Goal: Information Seeking & Learning: Learn about a topic

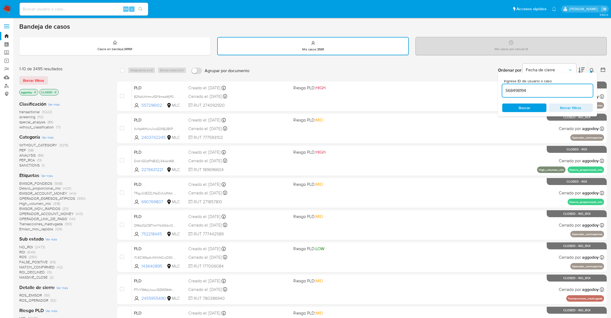
scroll to position [15, 0]
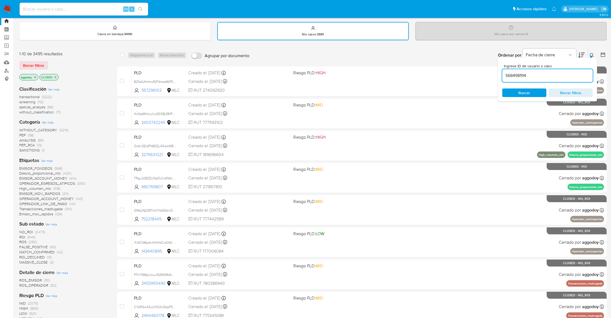
click at [56, 78] on p "CLOSED" at bounding box center [49, 77] width 19 height 6
click at [55, 76] on icon "close-filter" at bounding box center [56, 77] width 2 height 2
click at [564, 79] on div "568498194" at bounding box center [547, 75] width 91 height 13
click at [557, 74] on input "568498194" at bounding box center [547, 75] width 91 height 7
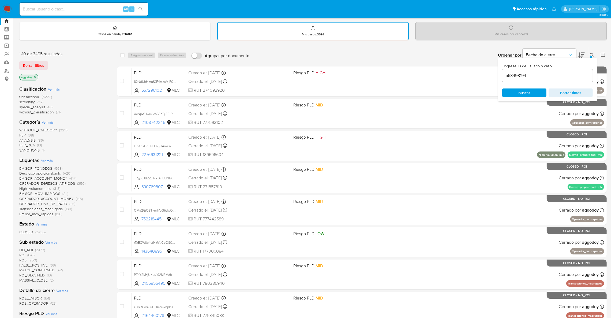
click at [538, 85] on div "Ingrese ID de usuario o caso 568498194 Buscar Borrar filtros" at bounding box center [547, 80] width 99 height 44
click at [538, 89] on span "Buscar" at bounding box center [524, 93] width 37 height 8
click at [591, 56] on div at bounding box center [591, 57] width 2 height 2
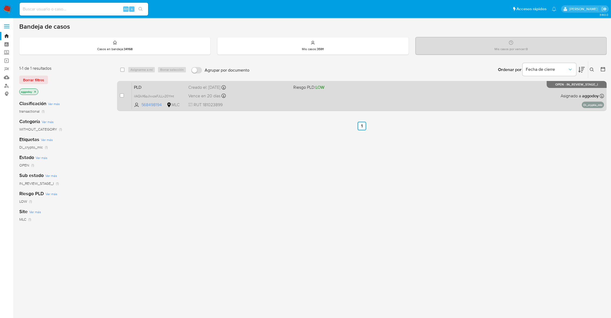
click at [402, 103] on div "PLD iIAQkX6pJlxxzsFJLLx20Ymt 568498194 MLC Riesgo PLD: LOW Creado el: 12/07/202…" at bounding box center [368, 95] width 472 height 27
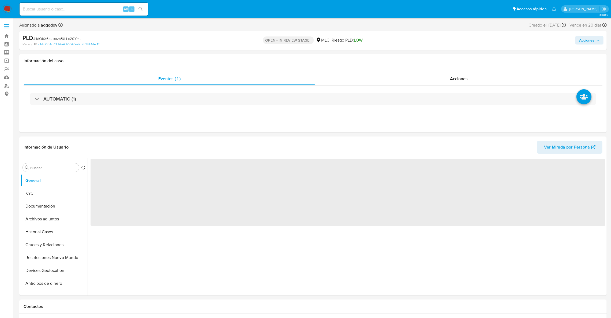
select select "10"
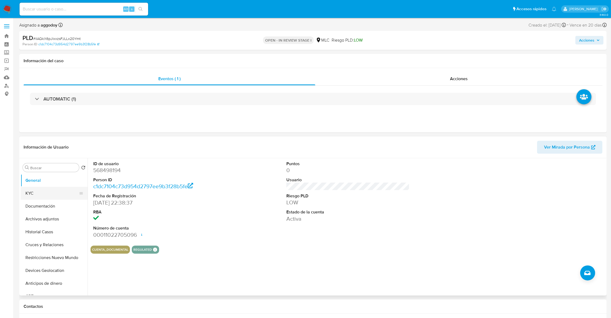
click at [25, 193] on button "KYC" at bounding box center [52, 193] width 63 height 13
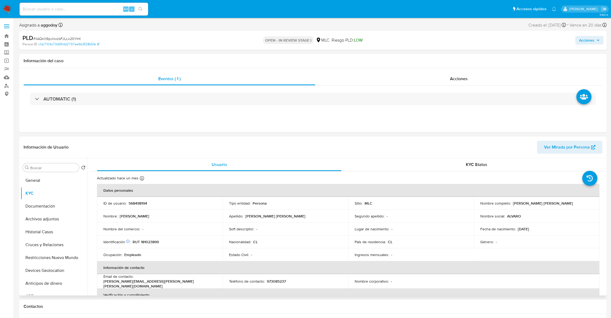
click at [152, 245] on td "Identificación Nº de serie: 105680520 : RUT 181023899" at bounding box center [160, 241] width 126 height 13
click at [148, 240] on p "RUT 181023899" at bounding box center [146, 241] width 26 height 5
copy p "181023899"
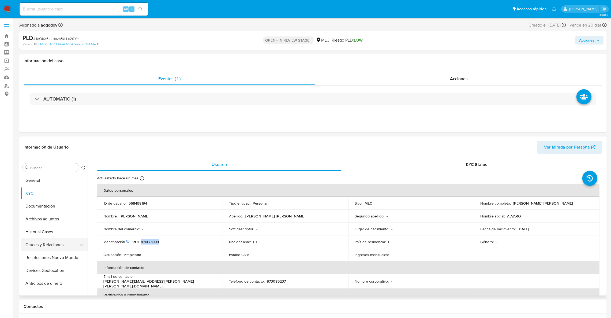
click at [43, 248] on button "Cruces y Relaciones" at bounding box center [52, 244] width 63 height 13
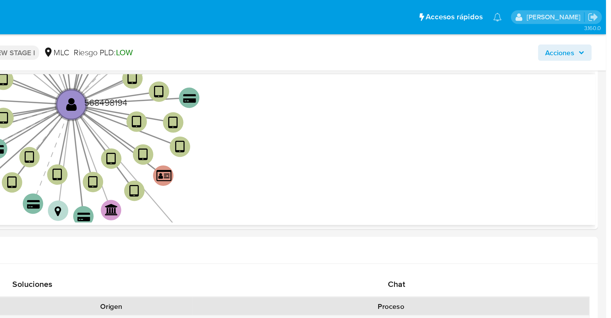
scroll to position [120, 0]
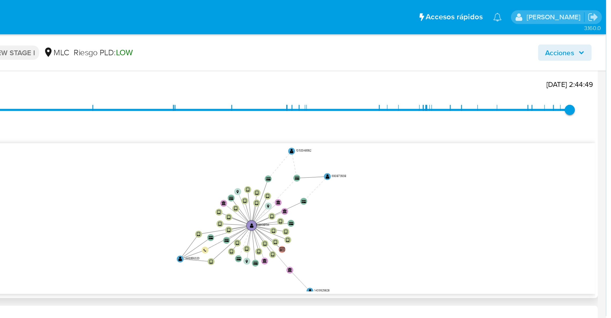
click at [471, 128] on icon "device-62ddf7ad08813b0018251c49  user-568498194  568498194 device-65ebb1aa741…" at bounding box center [351, 114] width 507 height 78
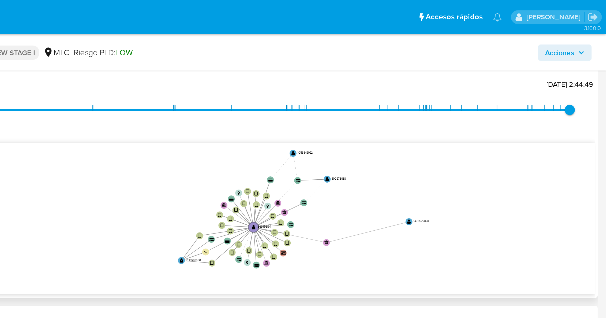
drag, startPoint x: 457, startPoint y: 151, endPoint x: 512, endPoint y: 112, distance: 67.7
click at [509, 114] on icon "device-62ddf7ad08813b0018251c49  user-568498194  568498194 device-65ebb1aa741…" at bounding box center [351, 114] width 507 height 78
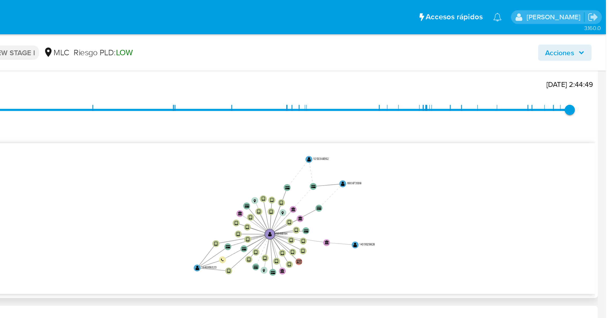
drag, startPoint x: 520, startPoint y: 114, endPoint x: 523, endPoint y: 114, distance: 2.8
click at [523, 114] on icon "device-62ddf7ad08813b0018251c49  user-568498194  568498194 device-65ebb1aa741…" at bounding box center [351, 114] width 507 height 78
click at [486, 131] on icon "device-62ddf7ad08813b0018251c49  user-568498194  568498194 device-65ebb1aa741…" at bounding box center [351, 114] width 507 height 78
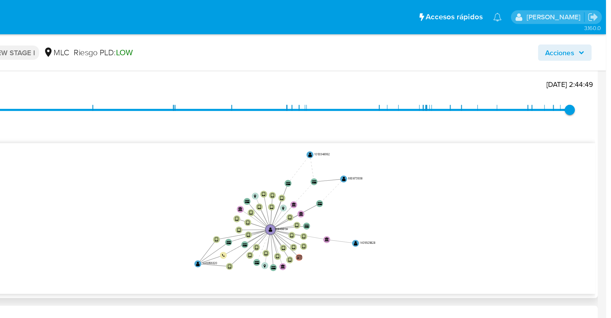
click at [573, 66] on div "12/11/2020 12/11/2020, 22:00:37 20/8/2025, 2:44:49" at bounding box center [348, 61] width 488 height 15
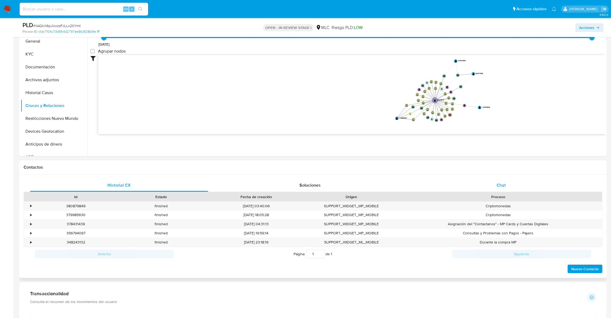
click at [526, 187] on div "Chat" at bounding box center [501, 185] width 178 height 13
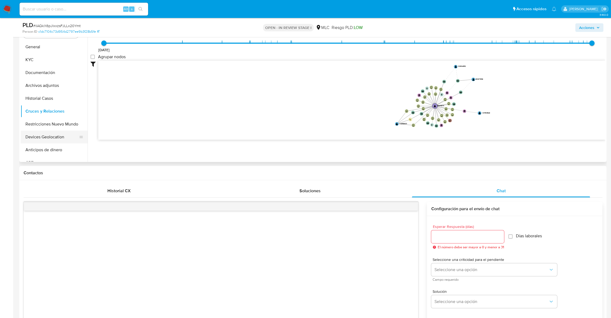
scroll to position [64, 0]
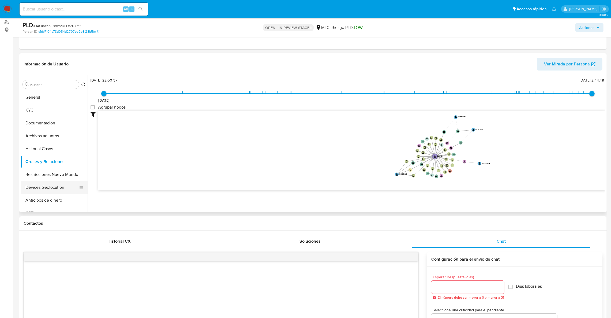
click at [44, 120] on button "Documentación" at bounding box center [54, 123] width 67 height 13
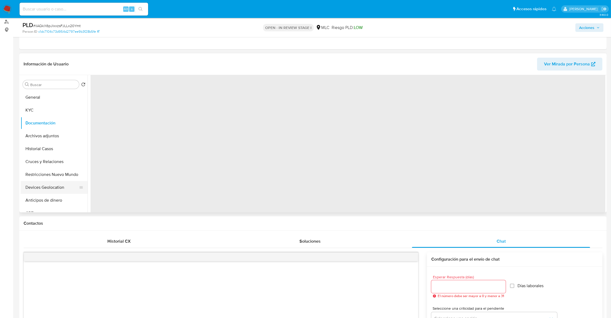
scroll to position [0, 0]
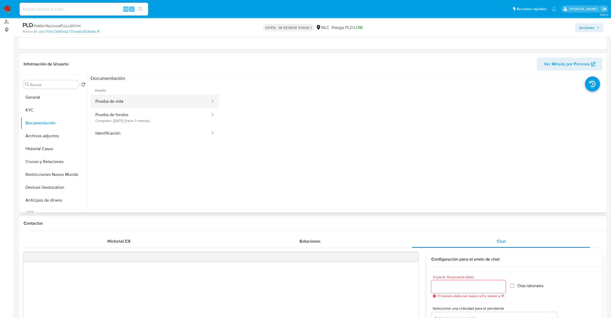
click at [146, 107] on button "Prueba de vida" at bounding box center [151, 102] width 120 height 14
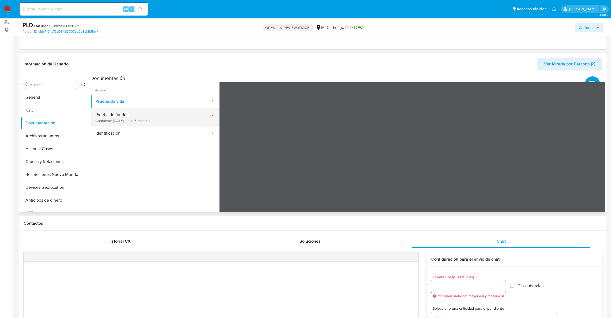
click at [147, 116] on button "Prueba de fondos Completo: 03/07/2025 (hace 3 meses)" at bounding box center [151, 117] width 120 height 18
click at [595, 168] on icon at bounding box center [599, 168] width 11 height 11
click at [37, 98] on button "General" at bounding box center [52, 97] width 63 height 13
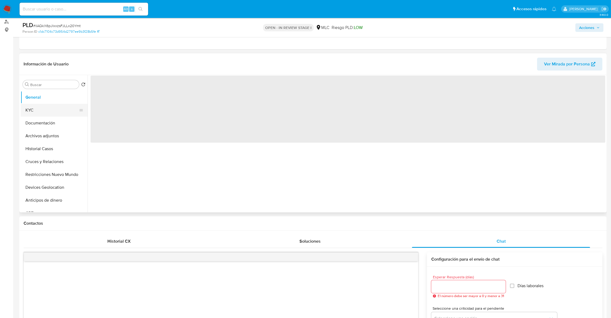
click at [39, 104] on button "KYC" at bounding box center [52, 110] width 63 height 13
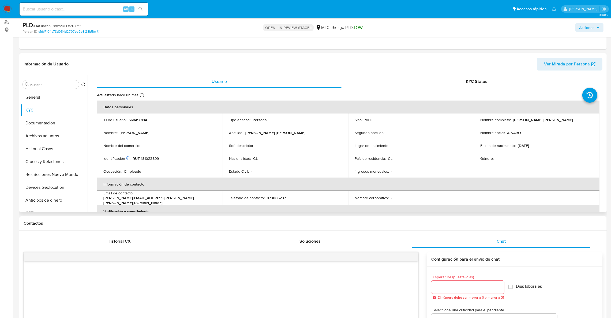
drag, startPoint x: 511, startPoint y: 121, endPoint x: 580, endPoint y: 119, distance: 68.9
click at [580, 119] on div "Nombre completo : Álvaro Marcelo Almendras Sanhueza" at bounding box center [536, 119] width 113 height 5
drag, startPoint x: 575, startPoint y: 119, endPoint x: 485, endPoint y: 107, distance: 91.4
click at [484, 105] on th "Datos personales" at bounding box center [348, 106] width 503 height 13
drag, startPoint x: 511, startPoint y: 121, endPoint x: 575, endPoint y: 121, distance: 63.5
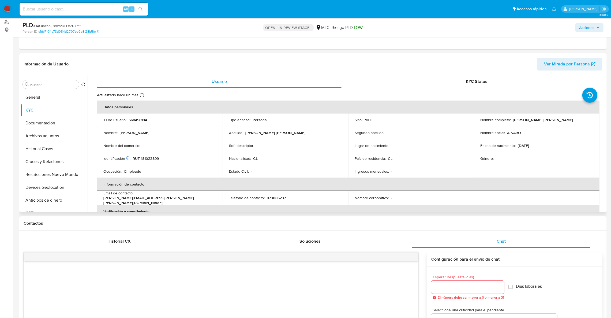
click at [575, 121] on div "Nombre completo : Álvaro Marcelo Almendras Sanhueza" at bounding box center [536, 119] width 113 height 5
drag, startPoint x: 570, startPoint y: 121, endPoint x: 527, endPoint y: 124, distance: 43.0
click at [527, 124] on td "Nombre completo : Álvaro Marcelo Almendras Sanhueza" at bounding box center [537, 119] width 126 height 13
drag, startPoint x: 512, startPoint y: 120, endPoint x: 607, endPoint y: 120, distance: 95.4
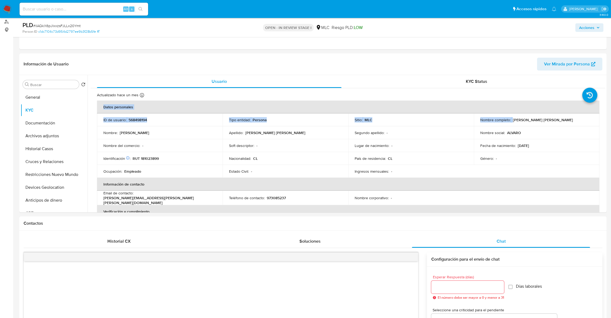
click at [573, 123] on td "Nombre completo : Álvaro Marcelo Almendras Sanhueza" at bounding box center [537, 119] width 126 height 13
click at [571, 120] on p "Álvaro Marcelo Almendras Sanhueza" at bounding box center [543, 119] width 60 height 5
drag, startPoint x: 573, startPoint y: 120, endPoint x: 511, endPoint y: 122, distance: 62.7
click at [511, 122] on div "Nombre completo : Álvaro Marcelo Almendras Sanhueza" at bounding box center [536, 119] width 113 height 5
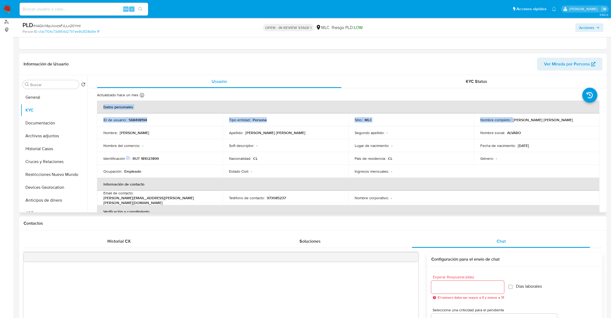
copy div "Álvaro Marcelo Almendras Sanhueza"
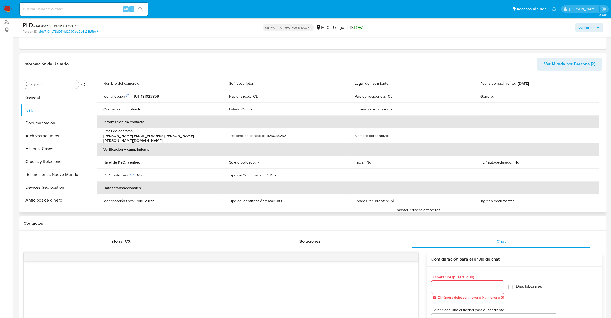
scroll to position [80, 0]
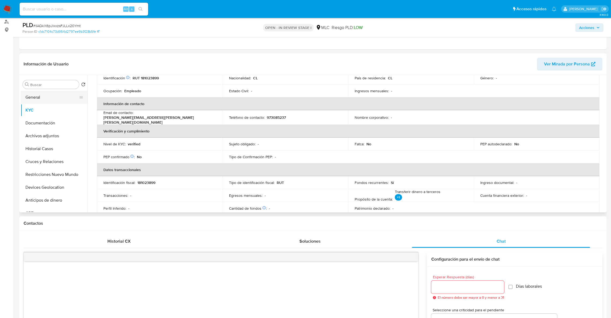
click at [59, 101] on button "General" at bounding box center [52, 97] width 63 height 13
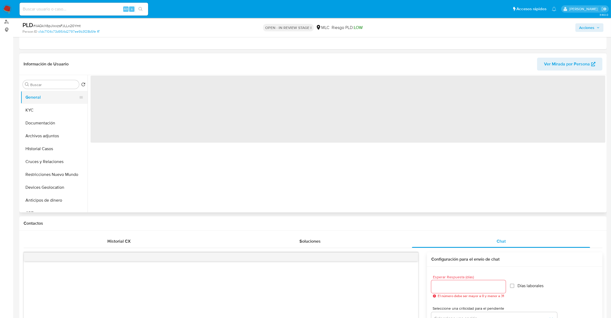
scroll to position [0, 0]
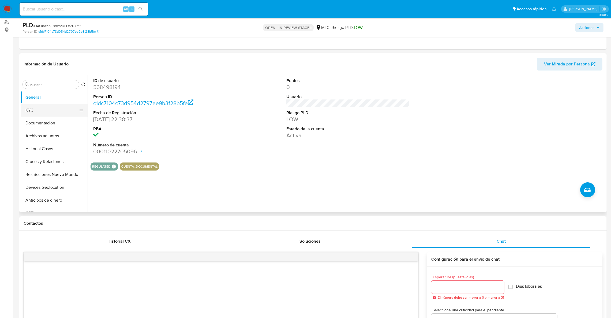
click at [49, 108] on button "KYC" at bounding box center [52, 110] width 63 height 13
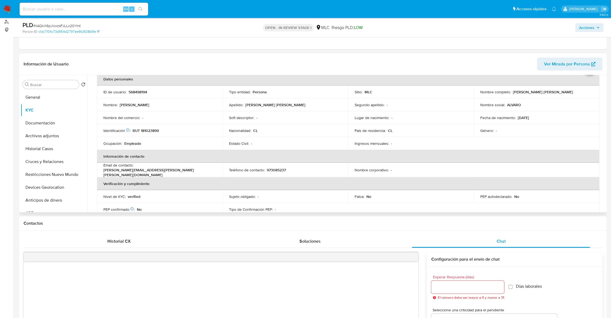
scroll to position [28, 0]
click at [531, 169] on table "Datos personales ID de usuario : 568498194 Tipo entidad : Persona Sitio : MLC N…" at bounding box center [348, 169] width 503 height 195
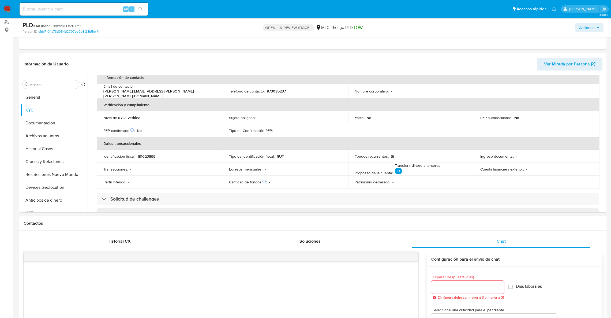
scroll to position [109, 0]
click at [469, 293] on div at bounding box center [467, 287] width 73 height 13
click at [468, 289] on input "Esperar Respuesta (días)" at bounding box center [467, 287] width 73 height 7
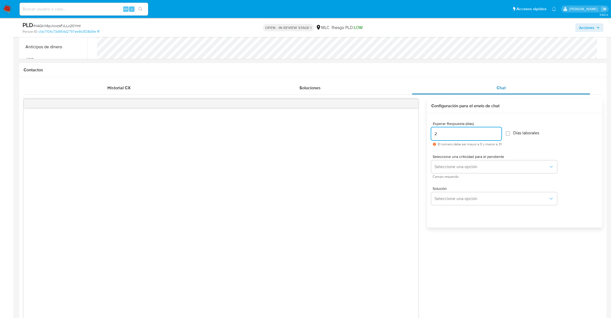
scroll to position [225, 0]
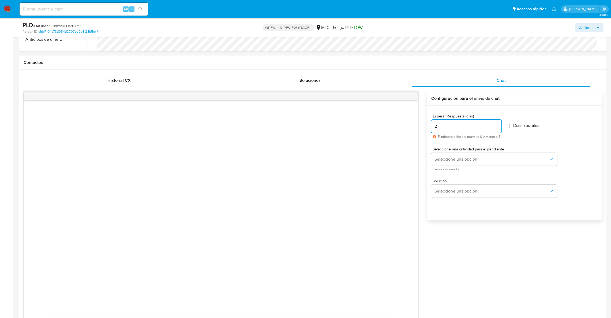
type input "2"
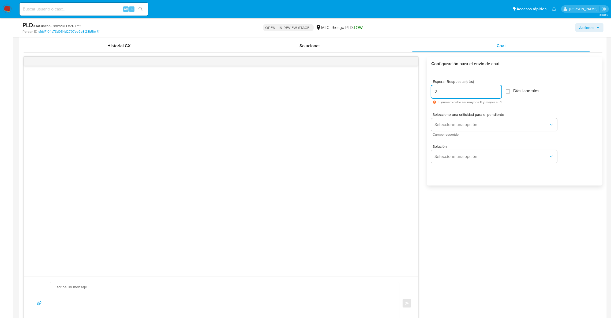
scroll to position [345, 0]
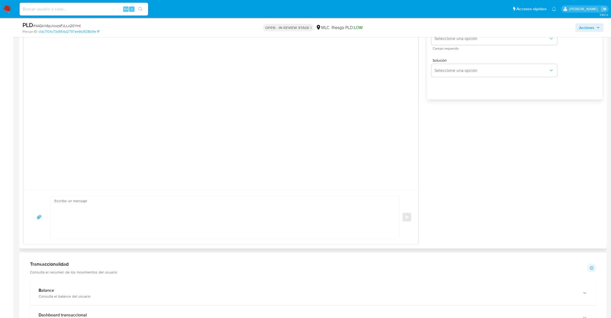
click at [214, 222] on textarea at bounding box center [223, 217] width 338 height 42
paste textarea "Hola XXX, Te contactamos desde el Equipo de Mercado Pago para verificar tus dat…"
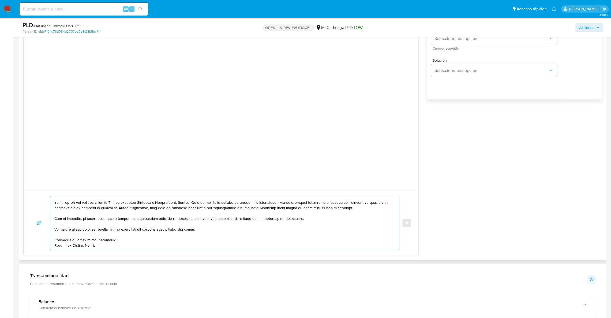
scroll to position [0, 0]
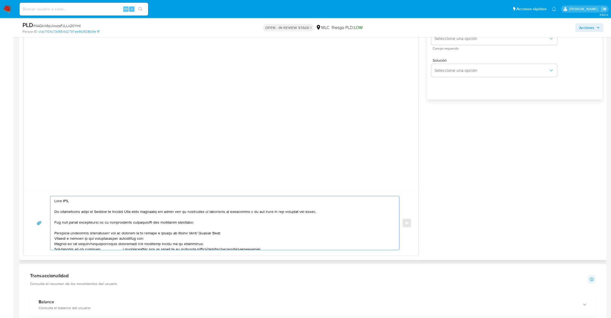
click at [66, 202] on textarea at bounding box center [223, 223] width 338 height 54
click at [74, 235] on textarea at bounding box center [223, 223] width 338 height 54
click at [79, 240] on textarea at bounding box center [223, 223] width 338 height 54
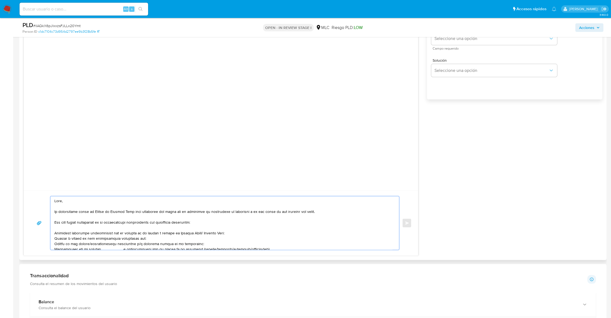
click at [79, 240] on textarea at bounding box center [223, 223] width 338 height 54
click at [79, 245] on textarea at bounding box center [223, 223] width 338 height 54
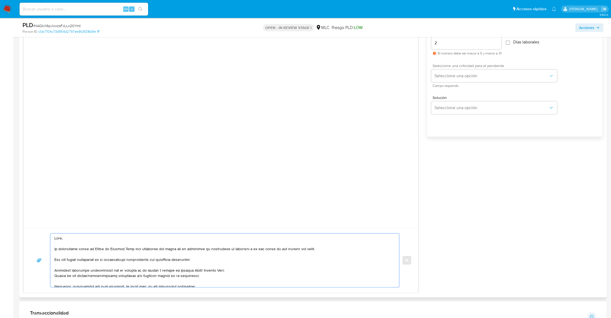
scroll to position [265, 0]
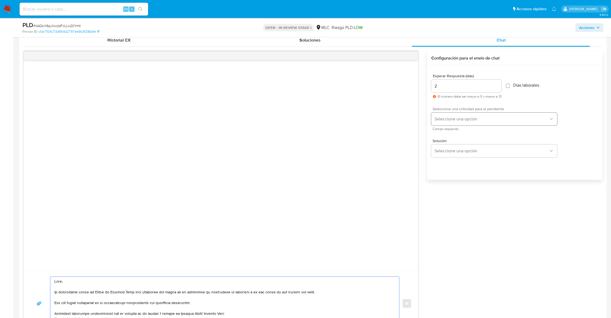
type textarea "Hola, Te contactamos desde el Equipo de Mercado Pago para verificar tus datos c…"
click at [450, 121] on span "Seleccione una opción" at bounding box center [492, 118] width 114 height 5
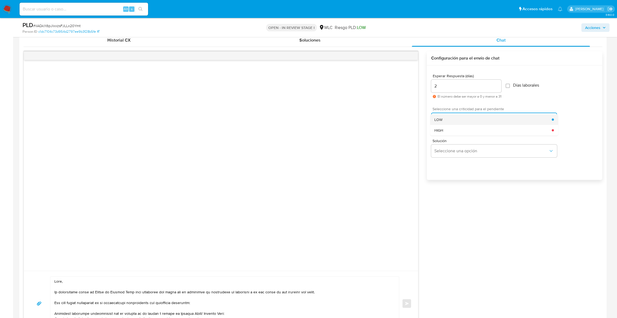
click at [450, 122] on div "LOW" at bounding box center [493, 119] width 117 height 11
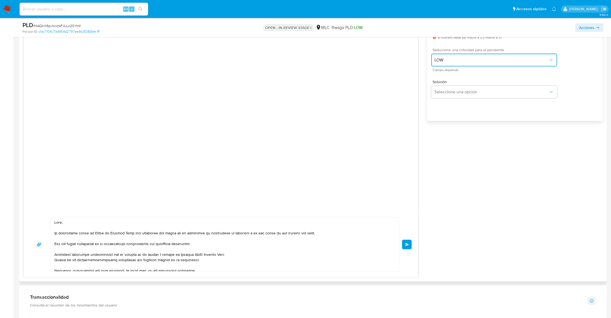
scroll to position [305, 0]
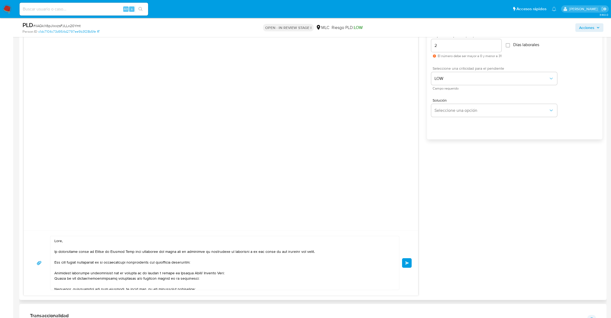
click at [440, 45] on input "2" at bounding box center [466, 45] width 70 height 7
click at [438, 45] on input "2" at bounding box center [466, 45] width 70 height 7
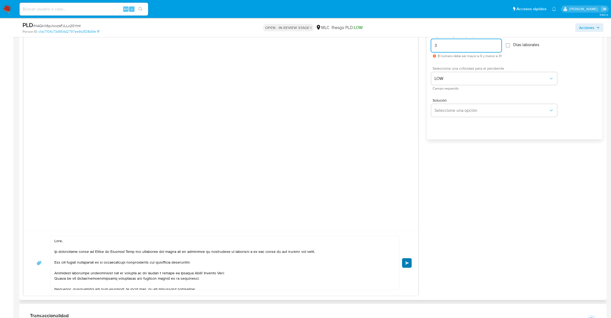
type input "3"
click at [408, 266] on button "Enviar" at bounding box center [407, 263] width 10 height 10
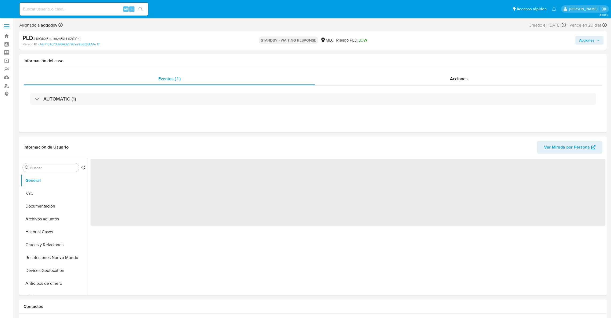
select select "10"
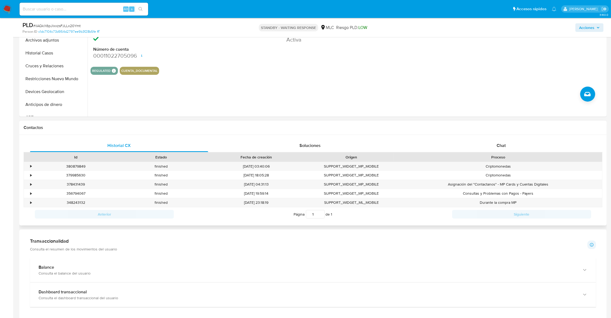
scroll to position [161, 0]
click at [522, 149] on div "Chat" at bounding box center [501, 144] width 178 height 13
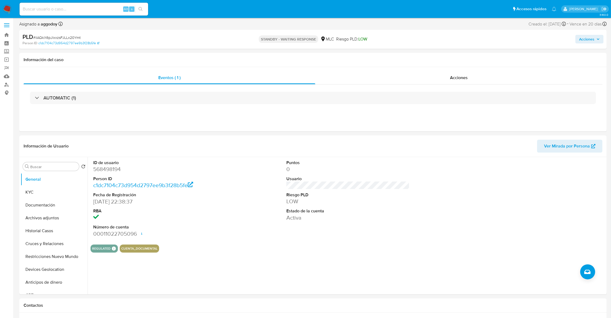
scroll to position [25, 0]
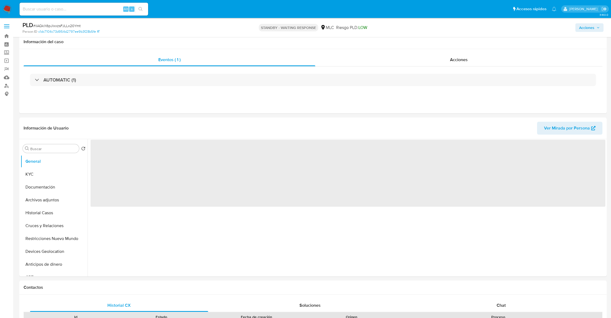
select select "10"
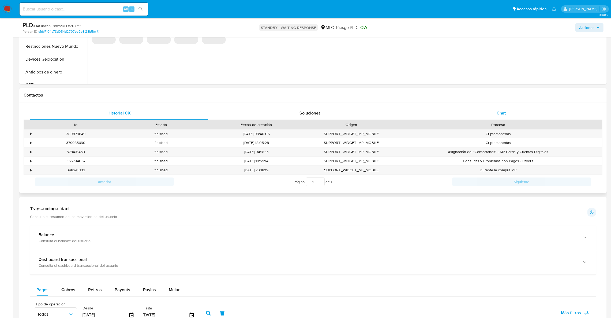
scroll to position [161, 0]
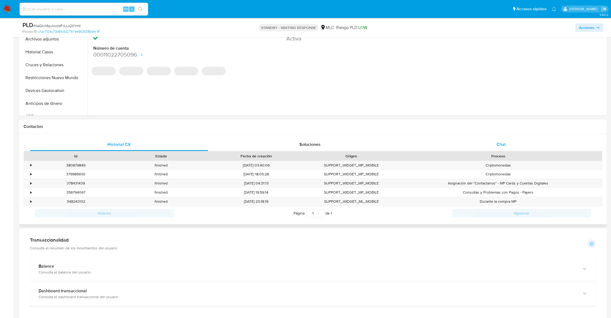
click at [514, 145] on div "Chat" at bounding box center [501, 144] width 178 height 13
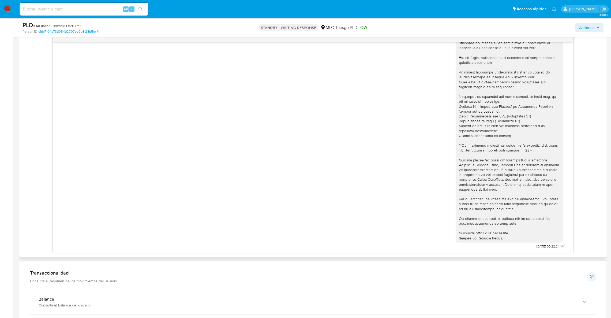
scroll to position [24, 0]
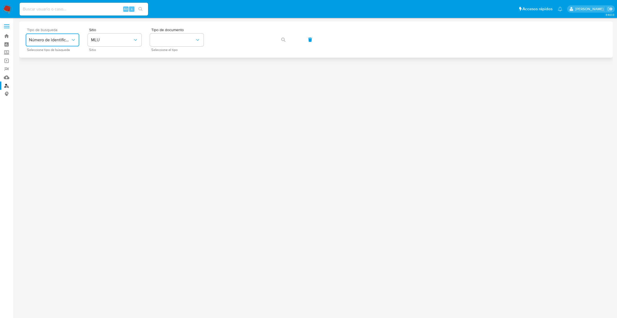
click at [66, 43] on button "Número de identificación" at bounding box center [53, 39] width 54 height 13
click at [66, 62] on div "Número de identificación" at bounding box center [51, 57] width 44 height 18
click at [96, 38] on button "site_id" at bounding box center [115, 39] width 54 height 13
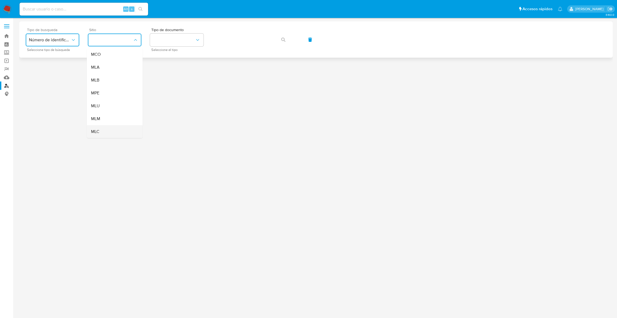
click at [98, 133] on span "MLC" at bounding box center [95, 131] width 8 height 5
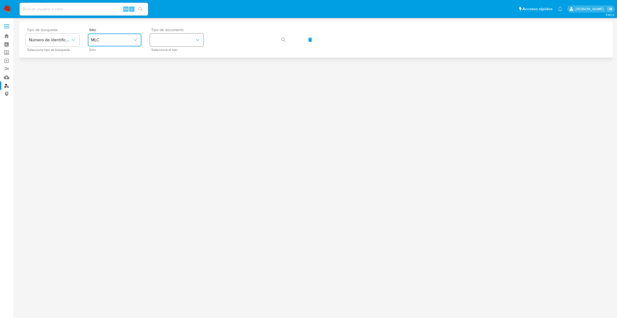
click at [170, 43] on button "identificationType" at bounding box center [177, 39] width 54 height 13
click at [176, 55] on div "RUT RUT" at bounding box center [175, 57] width 44 height 18
click at [211, 40] on div "Tipo de busqueda Número de identificación Seleccione tipo de búsqueda Sitio MLC…" at bounding box center [316, 39] width 581 height 23
click at [288, 41] on button "button" at bounding box center [283, 39] width 18 height 13
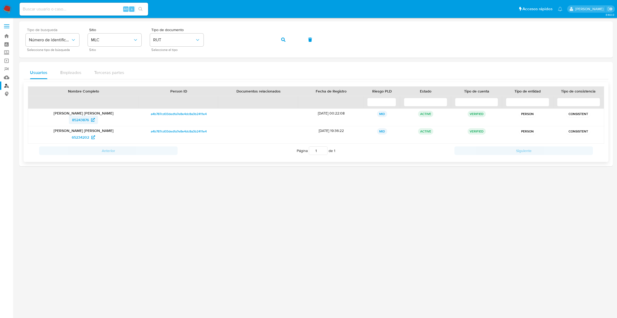
click at [81, 122] on span "85243876" at bounding box center [80, 119] width 17 height 9
drag, startPoint x: 88, startPoint y: 131, endPoint x: 85, endPoint y: 133, distance: 3.0
click at [87, 131] on p "[PERSON_NAME] [PERSON_NAME]" at bounding box center [83, 130] width 103 height 5
click at [84, 136] on span "65234202" at bounding box center [80, 137] width 17 height 9
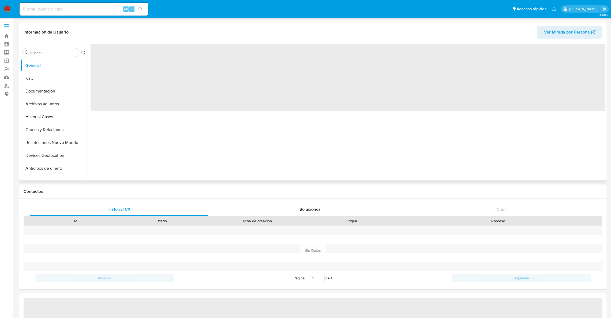
select select "10"
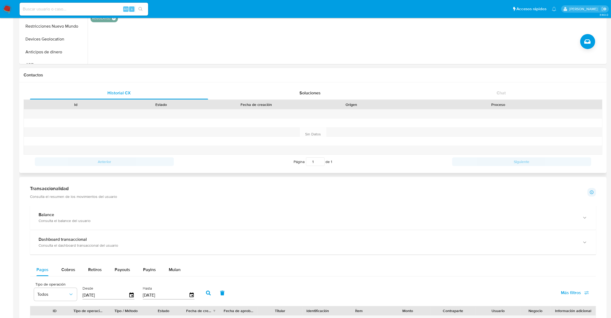
scroll to position [120, 0]
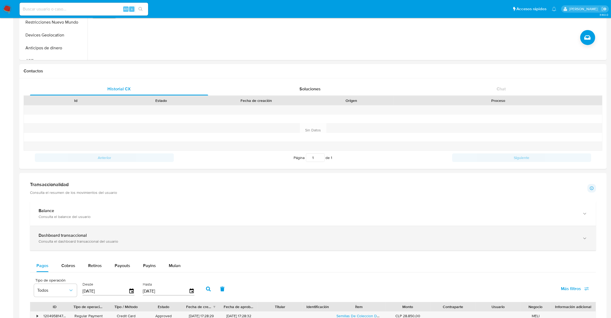
click at [140, 239] on div "Consulta el dashboard transaccional del usuario" at bounding box center [308, 241] width 538 height 5
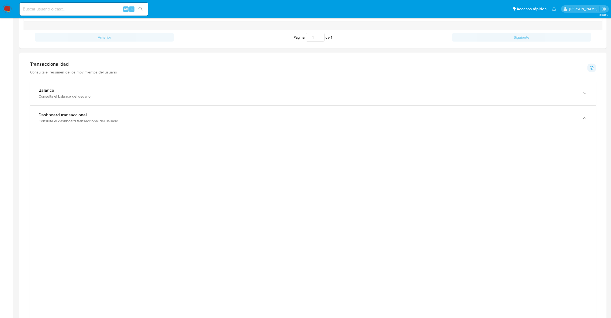
scroll to position [241, 0]
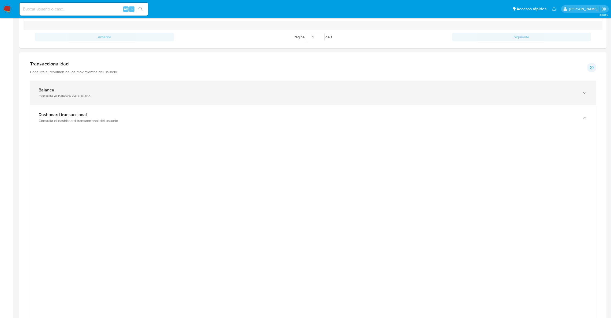
click at [106, 89] on div "Balance" at bounding box center [308, 89] width 538 height 5
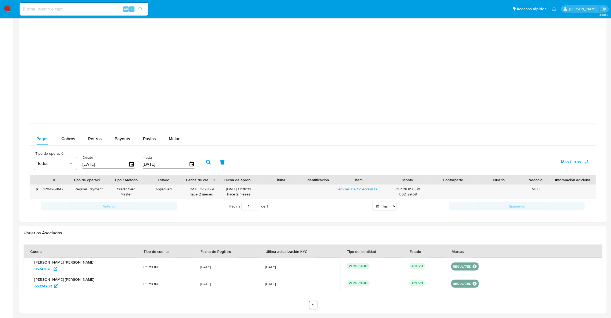
scroll to position [536, 0]
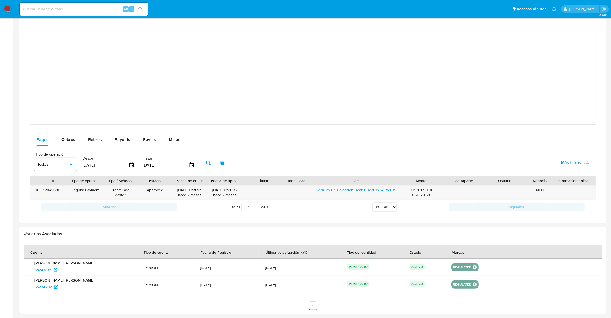
drag, startPoint x: 386, startPoint y: 183, endPoint x: 421, endPoint y: 177, distance: 35.9
click at [421, 177] on div "ID Tipo de operación Tipo / Método Estado Fecha de creación Fecha de aprobación…" at bounding box center [313, 180] width 566 height 9
click at [371, 192] on link "Semillas De Coleccion Dealer Deal Xxl Auto Bsf" at bounding box center [356, 189] width 79 height 5
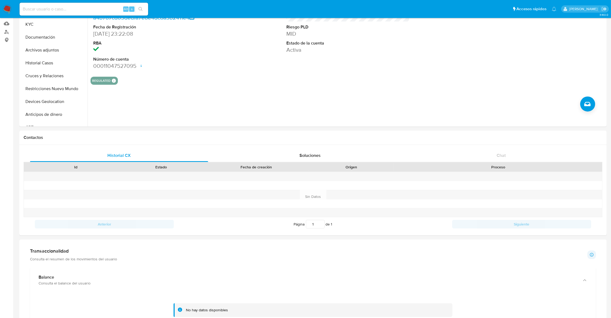
scroll to position [13, 0]
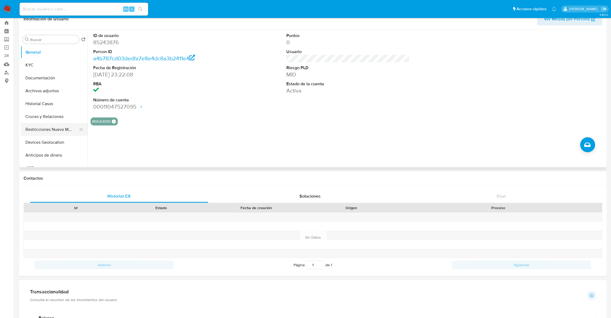
click at [45, 128] on button "Restricciones Nuevo Mundo" at bounding box center [52, 129] width 63 height 13
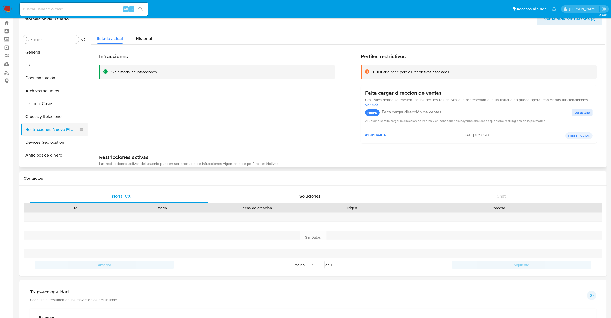
click at [37, 125] on button "Restricciones Nuevo Mundo" at bounding box center [52, 129] width 63 height 13
click at [32, 111] on button "Cruces y Relaciones" at bounding box center [52, 116] width 63 height 13
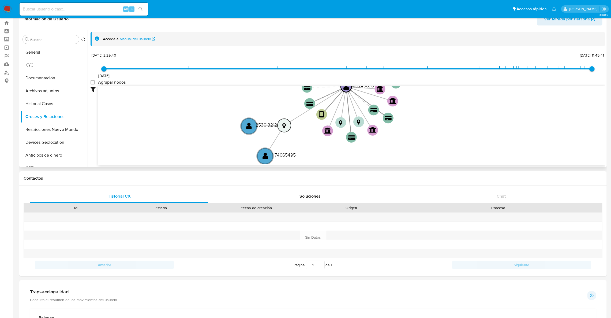
click at [278, 126] on circle at bounding box center [284, 125] width 13 height 13
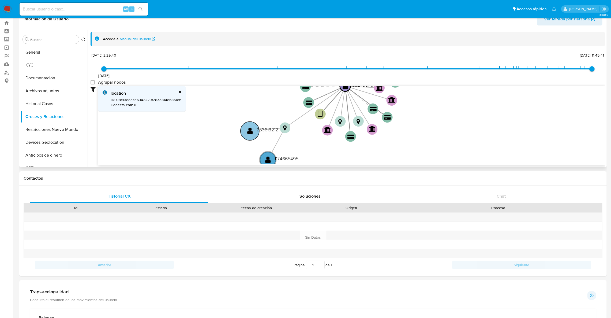
click at [260, 133] on text "253613212" at bounding box center [267, 129] width 21 height 7
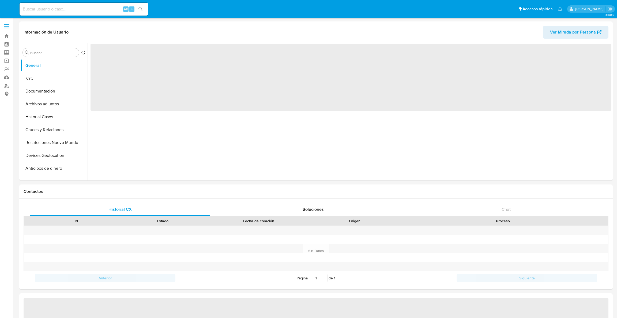
select select "10"
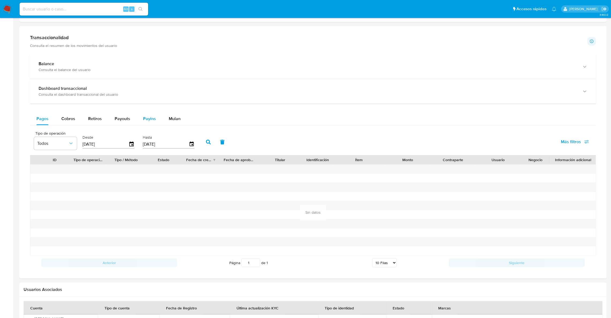
scroll to position [267, 0]
click at [69, 116] on div "Cobros" at bounding box center [68, 119] width 14 height 13
select select "10"
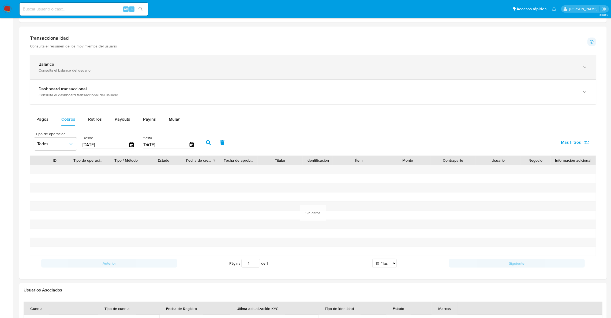
click at [94, 73] on div "Balance Consulta el balance del usuario" at bounding box center [313, 67] width 566 height 24
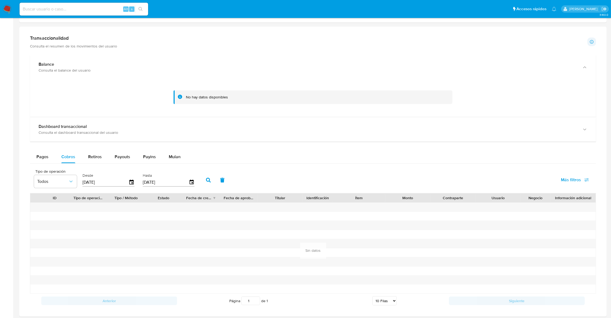
click at [99, 80] on div "No hay datos disponibles" at bounding box center [313, 98] width 566 height 38
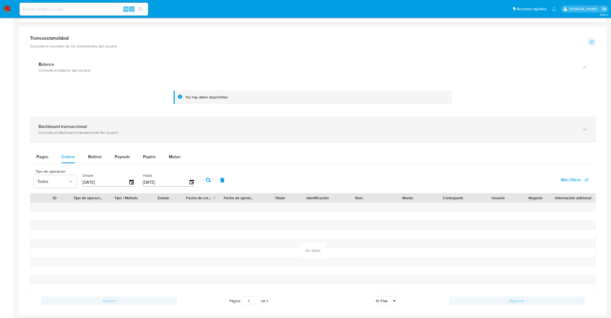
click at [81, 129] on b "Dashboard transaccional" at bounding box center [63, 126] width 48 height 6
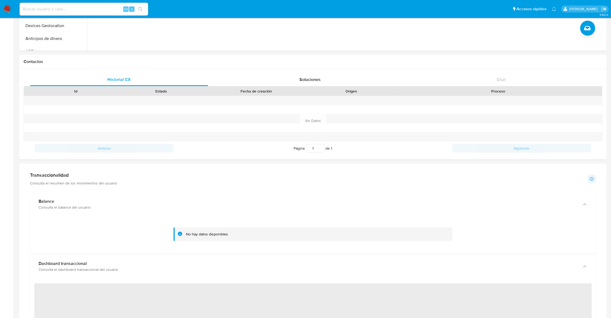
scroll to position [106, 0]
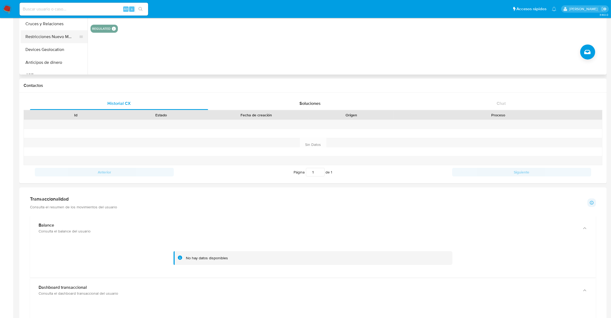
click at [73, 39] on button "Restricciones Nuevo Mundo" at bounding box center [52, 36] width 63 height 13
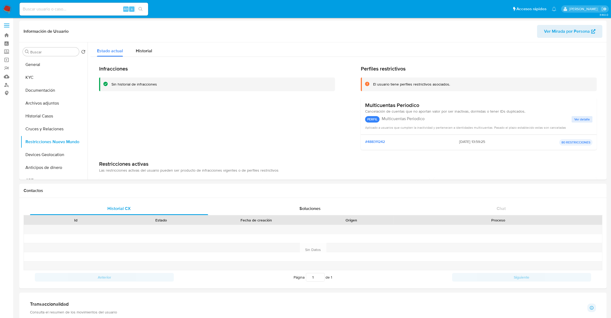
scroll to position [0, 0]
click at [589, 117] on button "Ver detalle" at bounding box center [582, 120] width 21 height 6
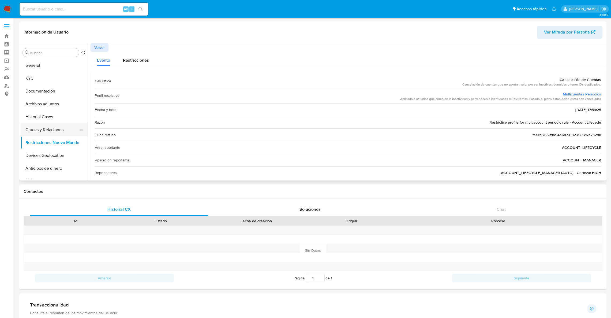
click at [36, 132] on button "Cruces y Relaciones" at bounding box center [52, 129] width 63 height 13
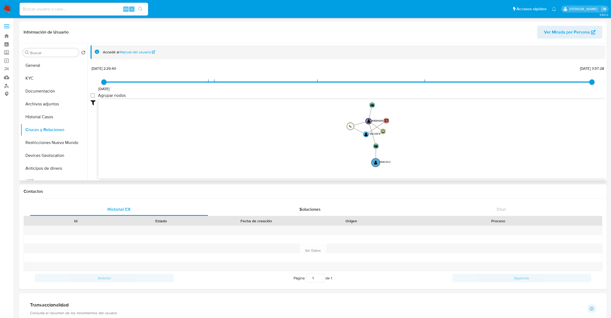
click at [352, 128] on circle at bounding box center [350, 126] width 7 height 7
click at [370, 131] on icon "device-5d6e93efff4e2c35d0cec0fd  user-65234202  65234202 card-DGAJNJJINEABXUP…" at bounding box center [351, 138] width 507 height 78
click at [367, 133] on text "" at bounding box center [366, 134] width 3 height 4
